Goal: Find specific page/section: Find specific page/section

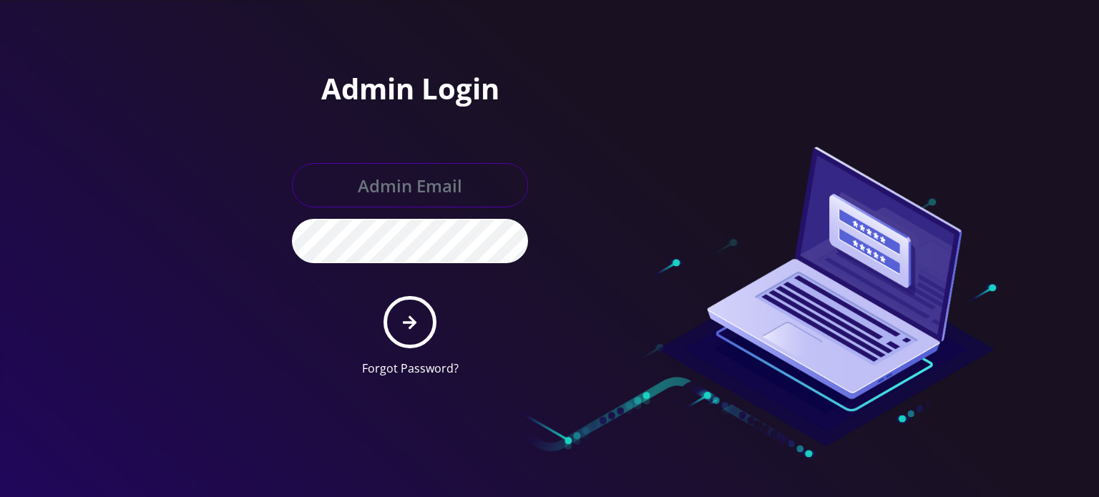
type input "[EMAIL_ADDRESS][DOMAIN_NAME]"
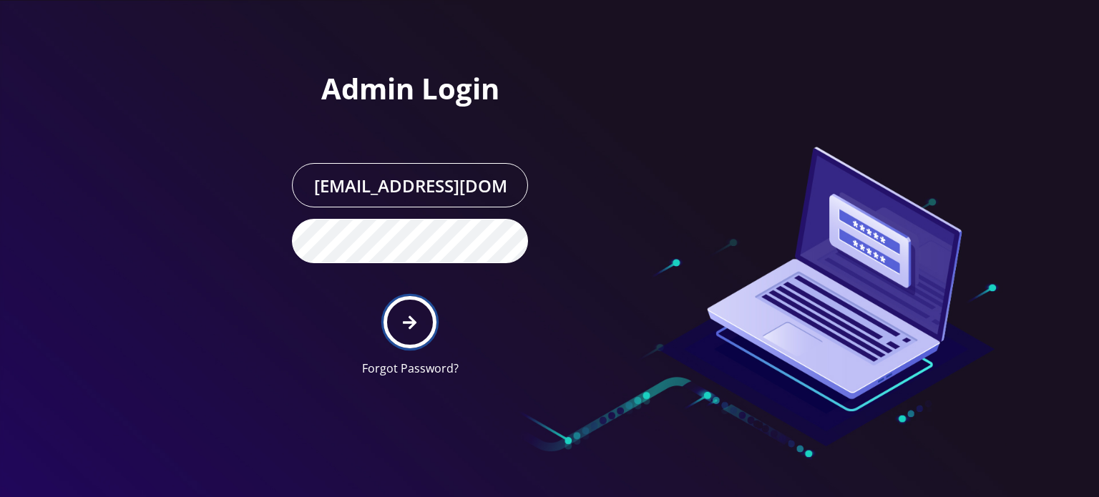
click at [401, 334] on button "submit" at bounding box center [410, 322] width 52 height 52
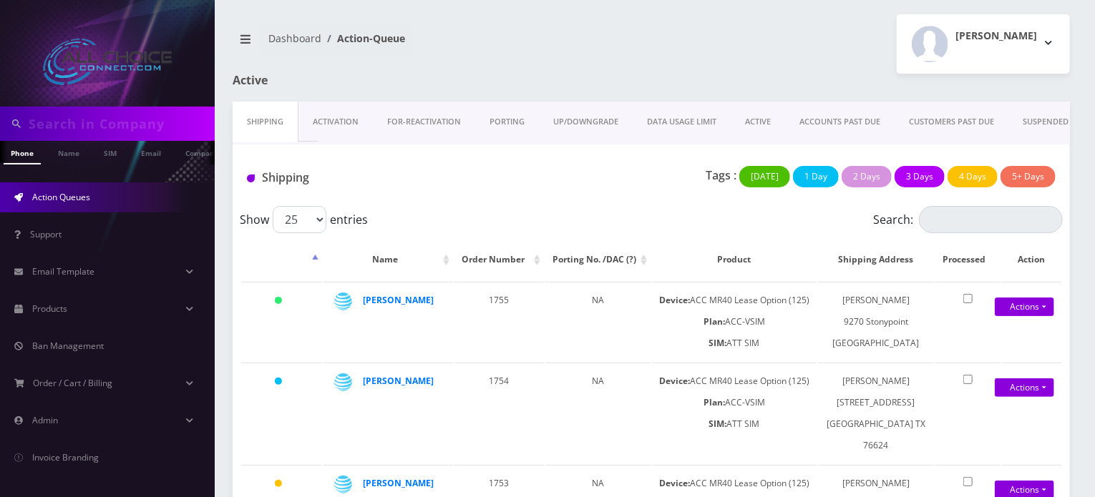
click at [129, 125] on input "text" at bounding box center [120, 123] width 182 height 27
type input "hol"
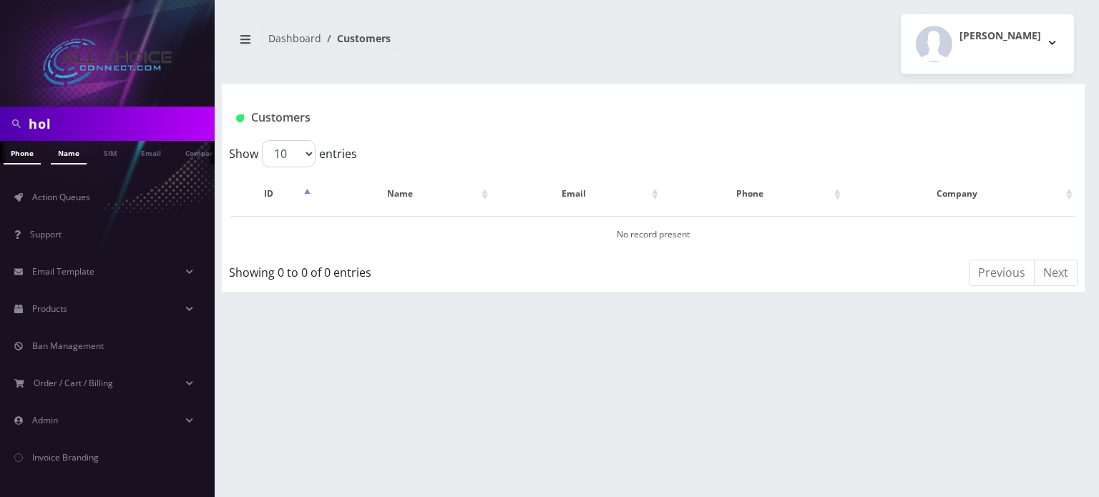
click at [69, 155] on link "Name" at bounding box center [69, 153] width 36 height 24
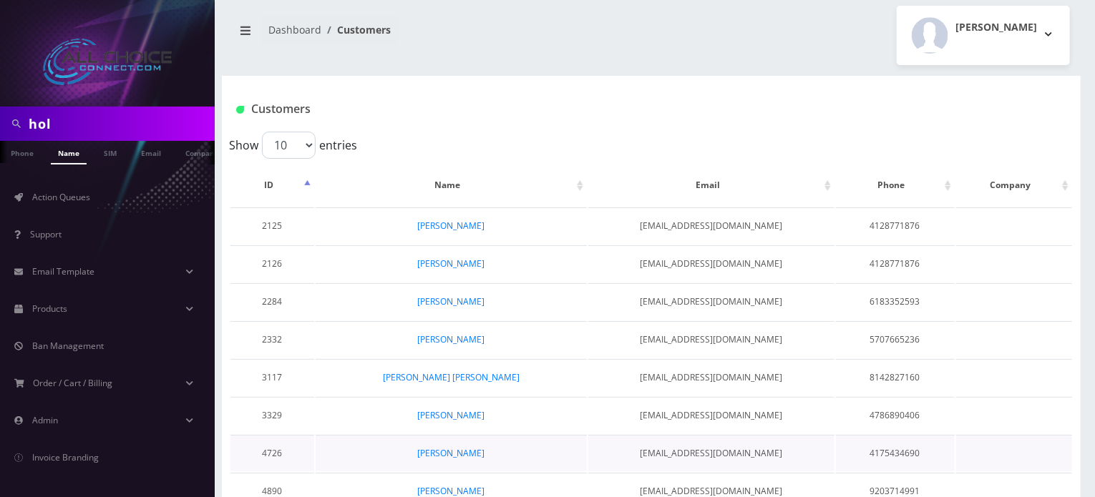
scroll to position [141, 0]
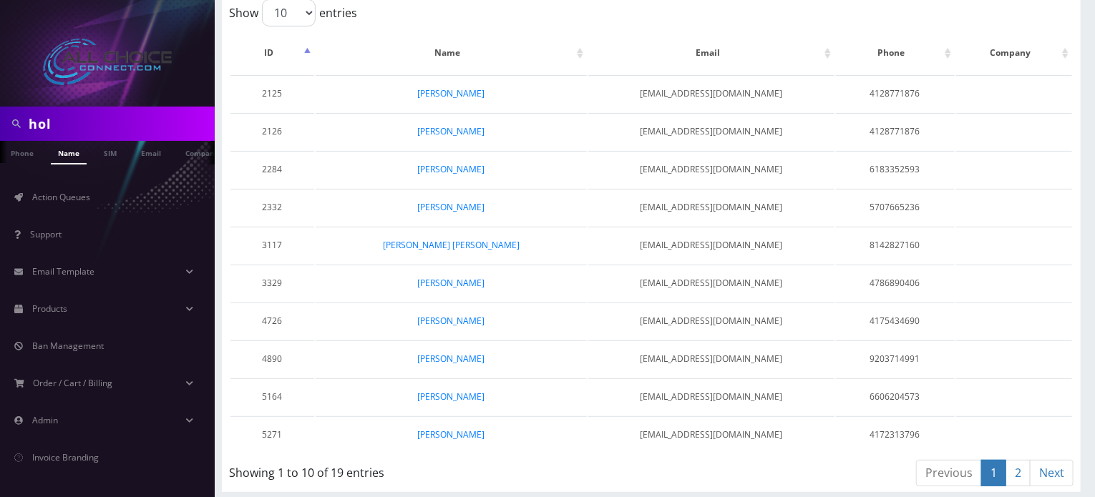
drag, startPoint x: 102, startPoint y: 122, endPoint x: 0, endPoint y: 121, distance: 101.6
click at [0, 121] on div "hol" at bounding box center [107, 124] width 215 height 34
paste input "Holbrook"
type input "Holbrook"
click at [78, 162] on link "Name" at bounding box center [69, 153] width 36 height 24
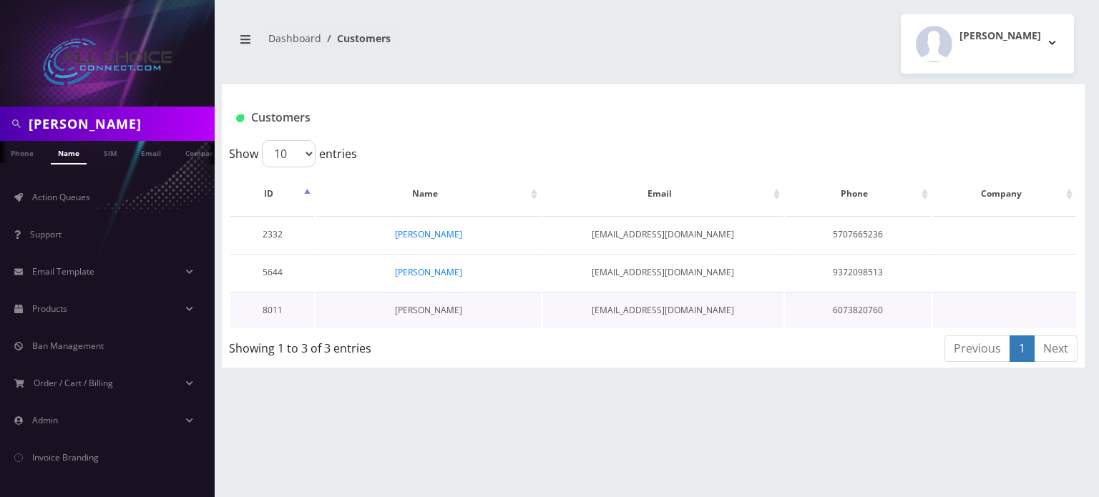
click at [435, 309] on link "[PERSON_NAME]" at bounding box center [428, 310] width 67 height 12
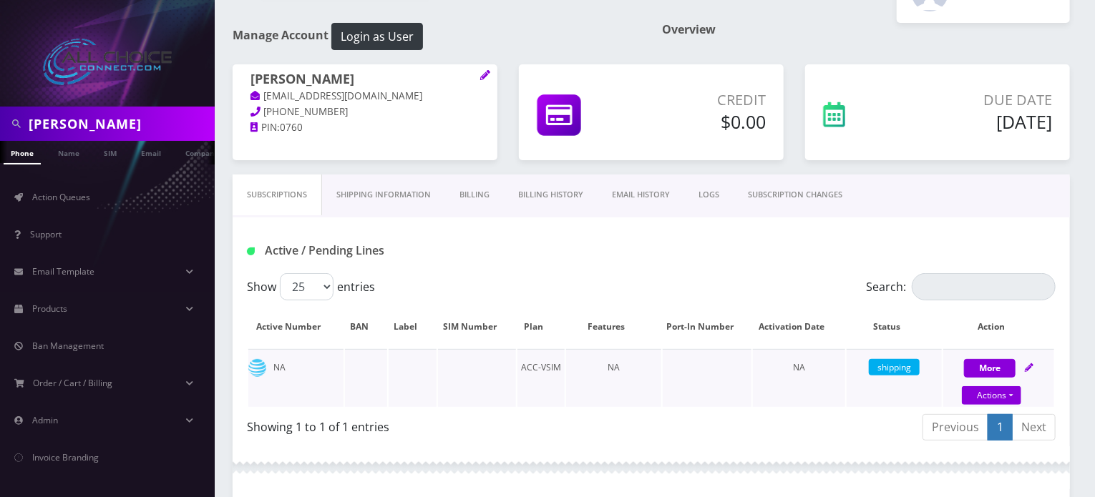
scroll to position [45, 0]
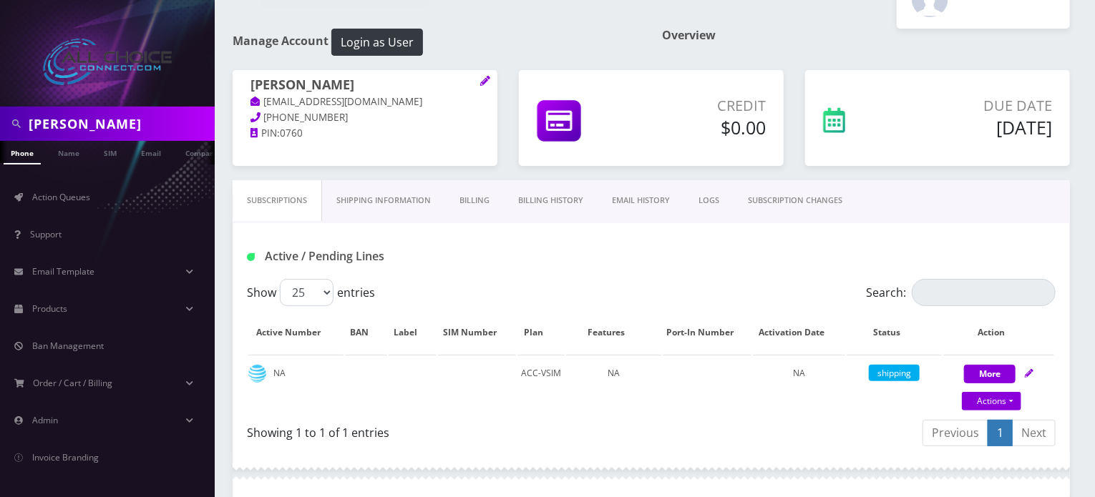
click at [640, 199] on link "EMAIL HISTORY" at bounding box center [640, 200] width 87 height 41
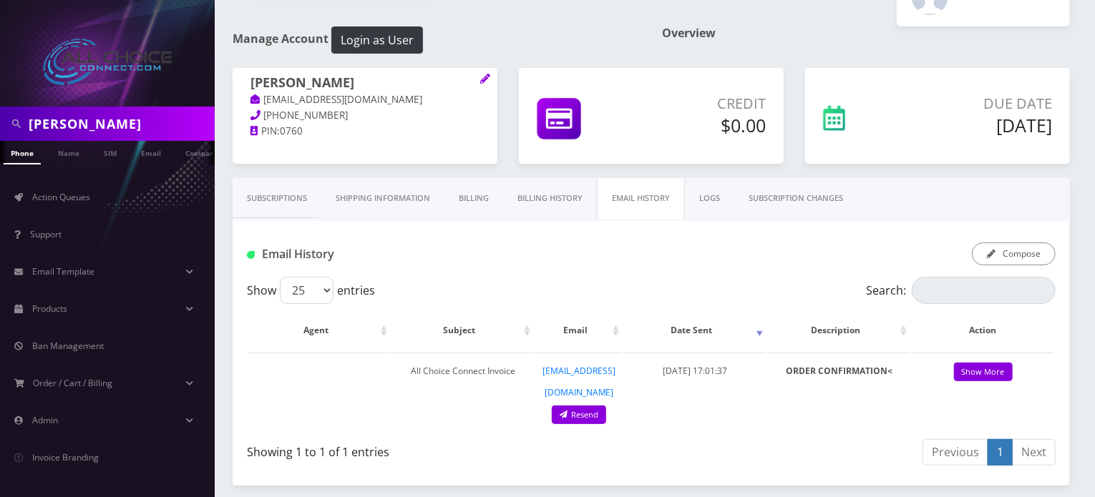
scroll to position [82, 0]
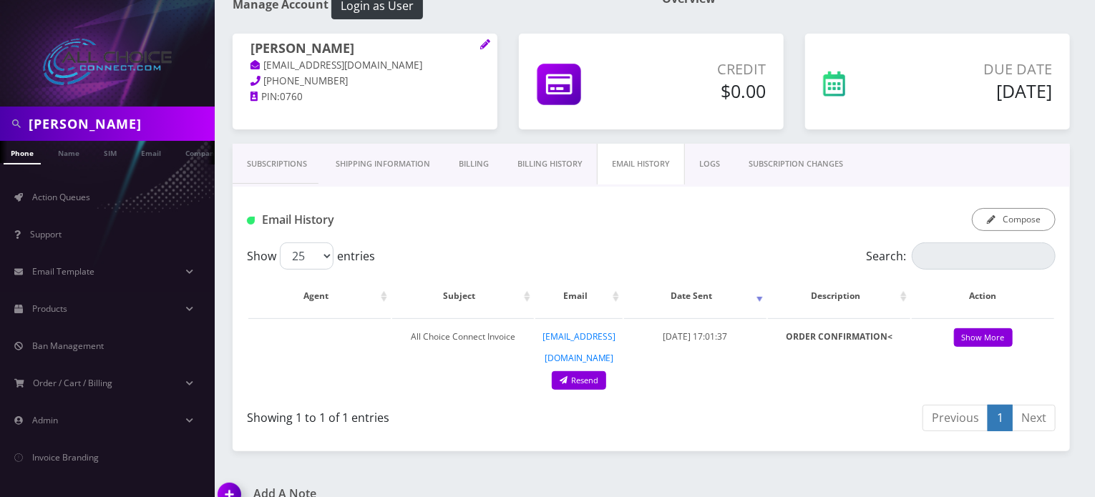
click at [557, 156] on link "Billing History" at bounding box center [550, 164] width 94 height 41
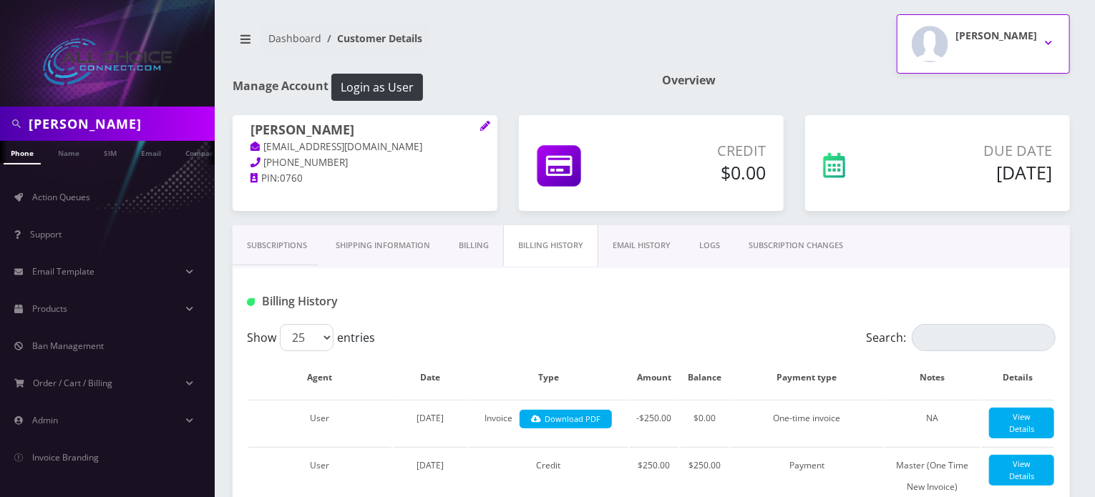
click at [1030, 48] on div "[PERSON_NAME]" at bounding box center [996, 44] width 82 height 36
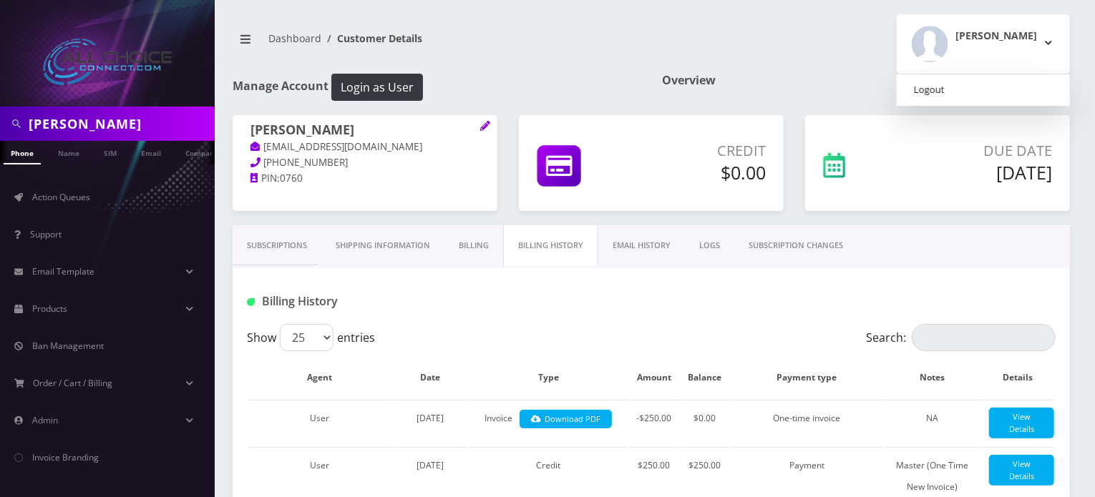
click at [1003, 92] on link "Logout" at bounding box center [983, 90] width 173 height 20
